Goal: Task Accomplishment & Management: Use online tool/utility

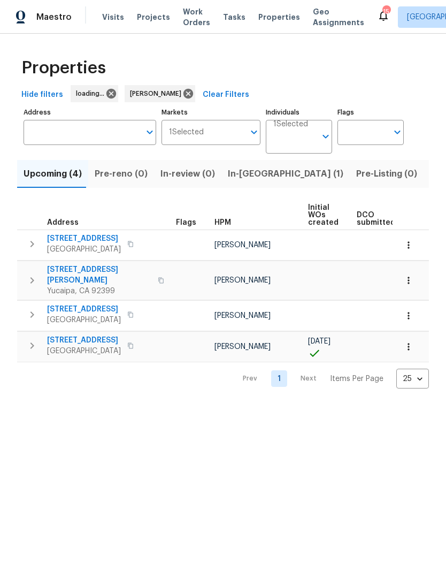
click at [430, 176] on span "Listed (6)" at bounding box center [450, 173] width 41 height 15
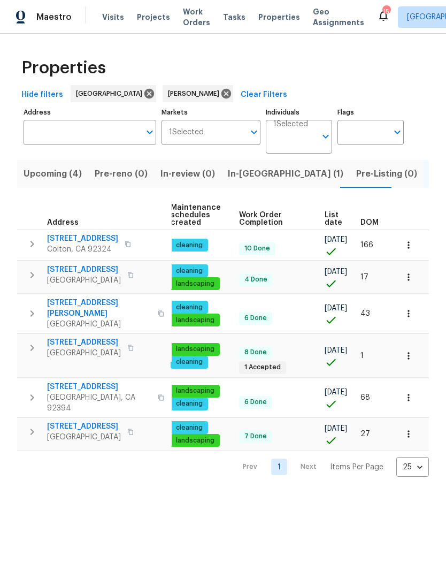
scroll to position [0, 137]
click at [415, 386] on button "button" at bounding box center [409, 398] width 24 height 24
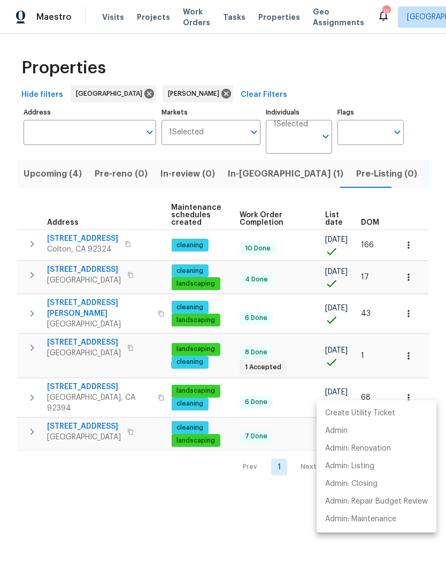
click at [226, 521] on div at bounding box center [223, 285] width 446 height 571
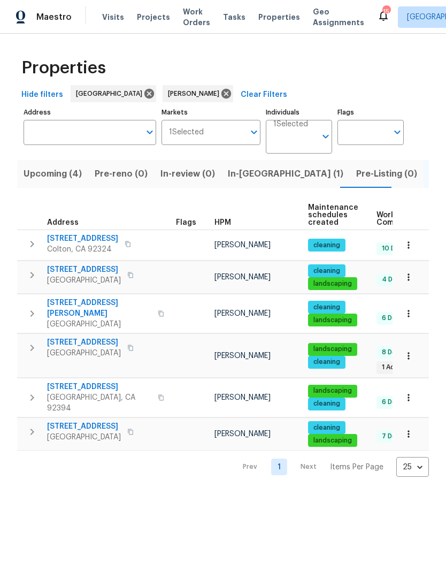
scroll to position [0, 0]
click at [101, 383] on span "16738 Desert Willow St" at bounding box center [99, 387] width 104 height 11
click at [78, 421] on span "11737 Poppy Rd" at bounding box center [84, 426] width 74 height 11
click at [85, 305] on span "11594 Beryl St" at bounding box center [99, 308] width 104 height 21
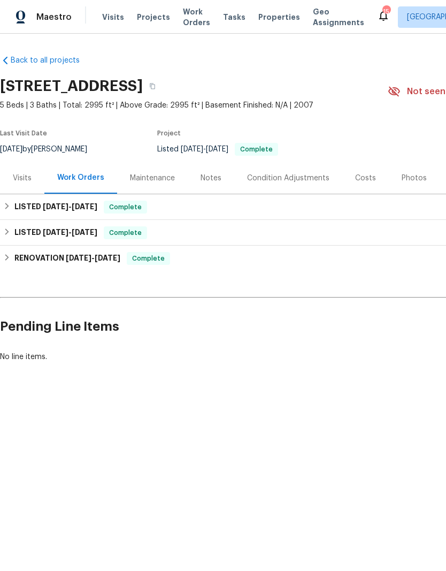
click at [28, 177] on div "Visits" at bounding box center [22, 178] width 19 height 11
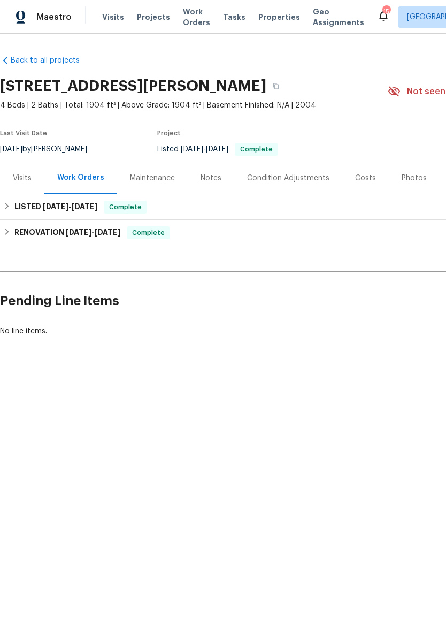
click at [24, 179] on div "Visits" at bounding box center [22, 178] width 19 height 11
click at [286, 94] on button "button" at bounding box center [276, 86] width 19 height 19
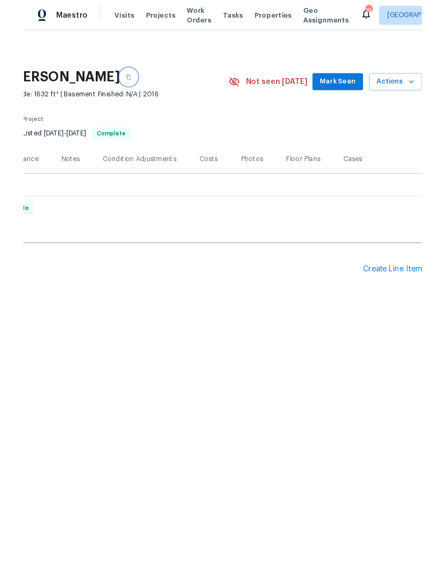
scroll to position [0, 158]
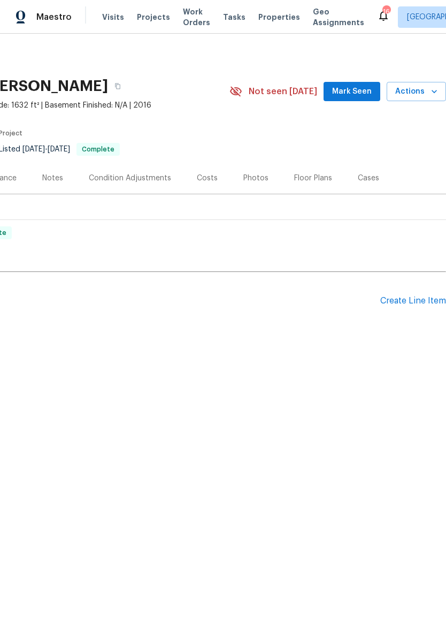
click at [429, 98] on button "Actions" at bounding box center [416, 92] width 59 height 20
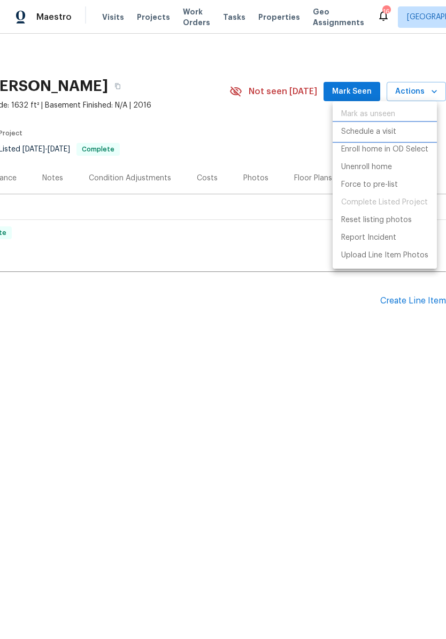
click at [386, 127] on p "Schedule a visit" at bounding box center [368, 131] width 55 height 11
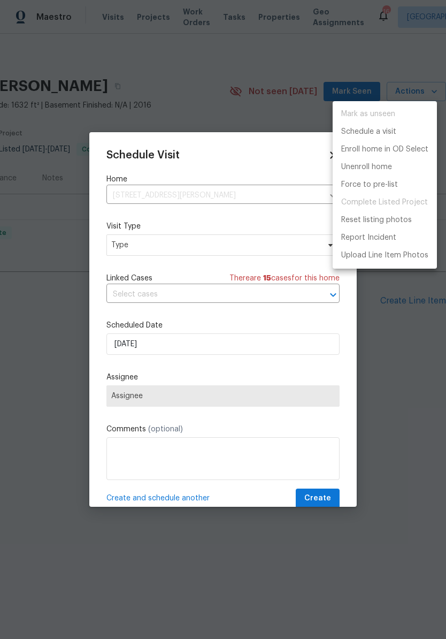
click at [266, 246] on div at bounding box center [223, 319] width 446 height 639
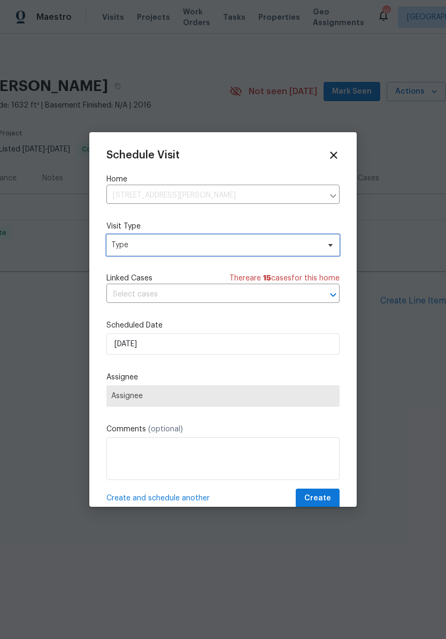
click at [323, 248] on span "Type" at bounding box center [223, 244] width 233 height 21
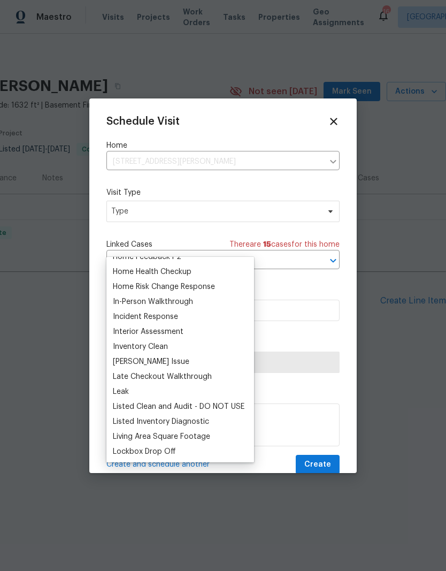
scroll to position [369, 0]
click at [182, 271] on div "Home Health Checkup" at bounding box center [152, 272] width 79 height 11
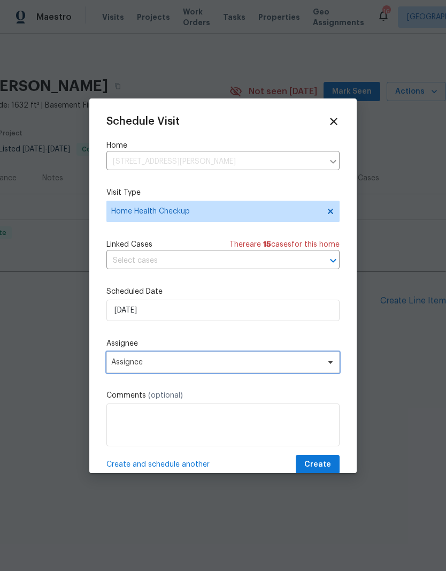
click at [328, 367] on icon at bounding box center [330, 362] width 9 height 9
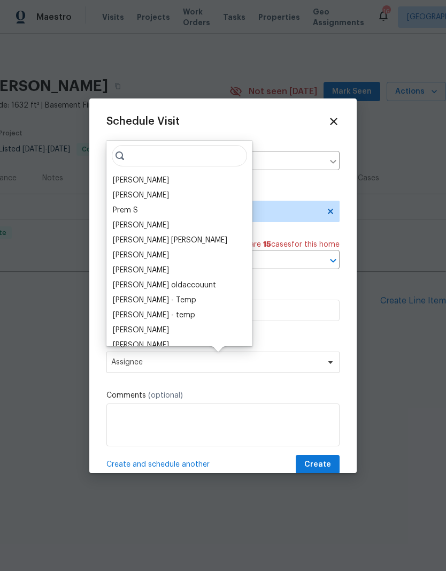
click at [146, 178] on div "[PERSON_NAME]" at bounding box center [141, 180] width 56 height 11
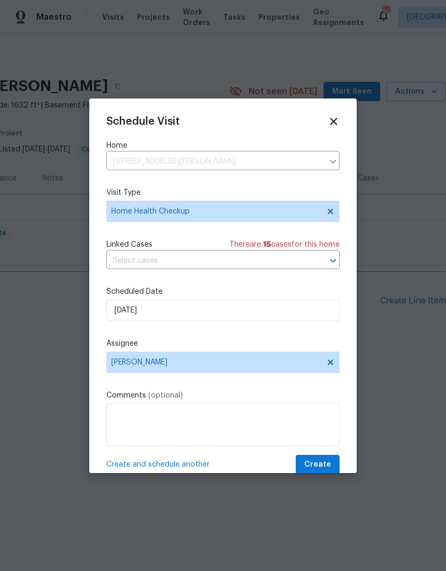
click at [323, 465] on span "Create" at bounding box center [318, 464] width 27 height 13
